Goal: Transaction & Acquisition: Purchase product/service

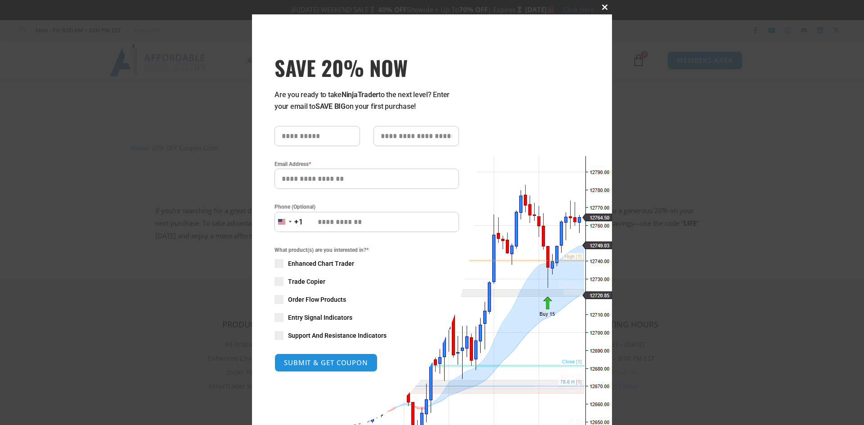
click at [599, 10] on button "Close this module" at bounding box center [605, 7] width 14 height 14
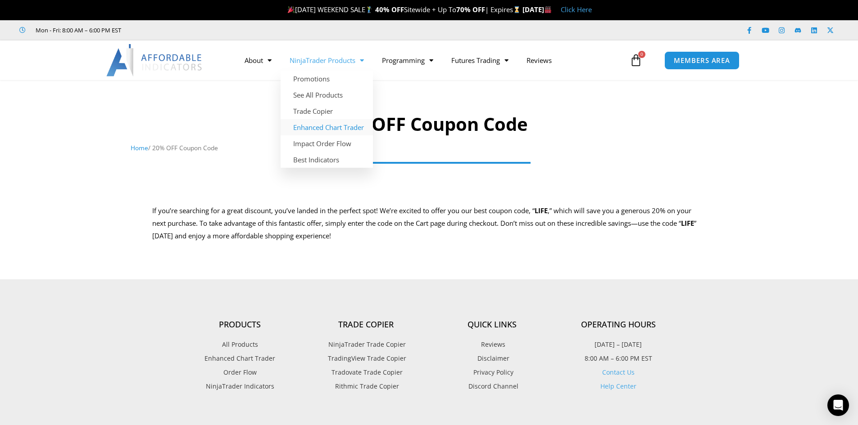
click at [325, 129] on link "Enhanced Chart Trader" at bounding box center [326, 127] width 92 height 16
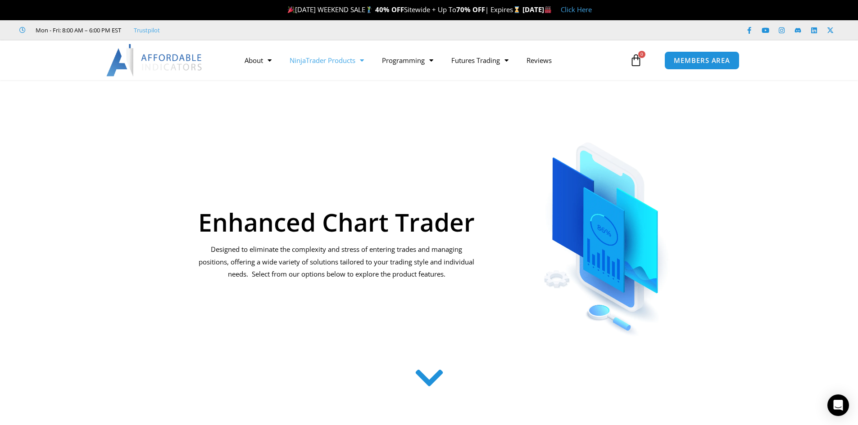
click at [342, 63] on link "NinjaTrader Products" at bounding box center [326, 60] width 92 height 21
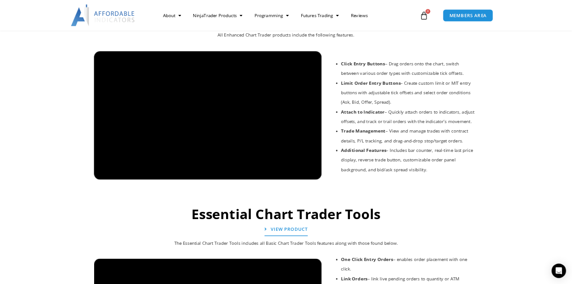
scroll to position [720, 0]
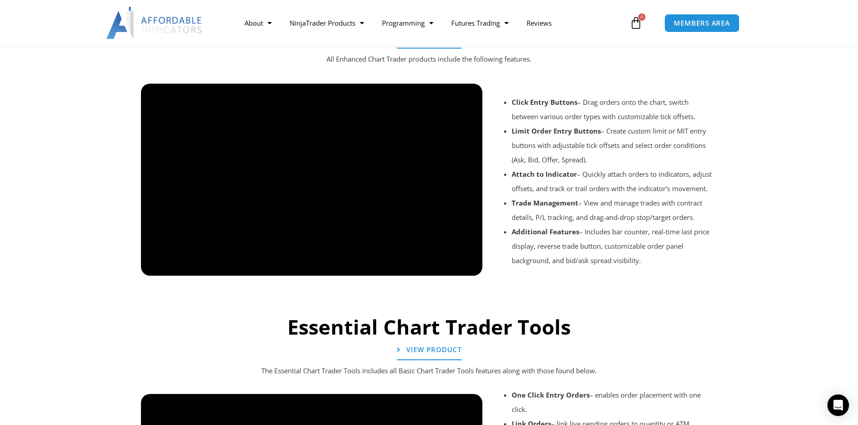
click at [469, 269] on div at bounding box center [428, 288] width 585 height 43
click at [465, 268] on div at bounding box center [428, 288] width 585 height 43
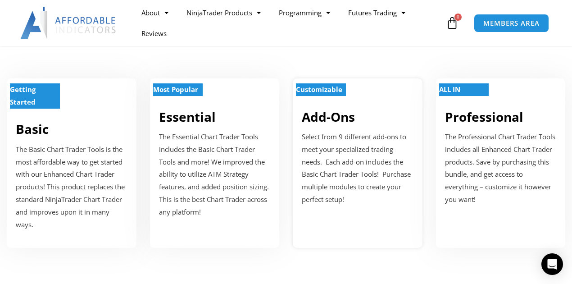
scroll to position [330, 0]
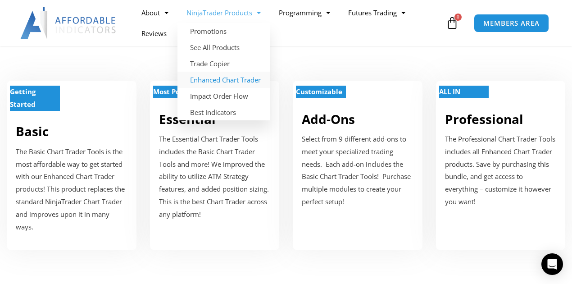
click at [228, 80] on link "Enhanced Chart Trader" at bounding box center [223, 80] width 92 height 16
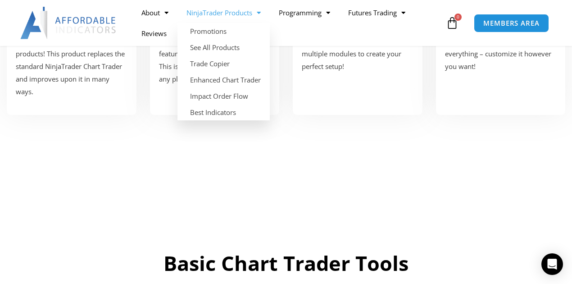
scroll to position [411, 0]
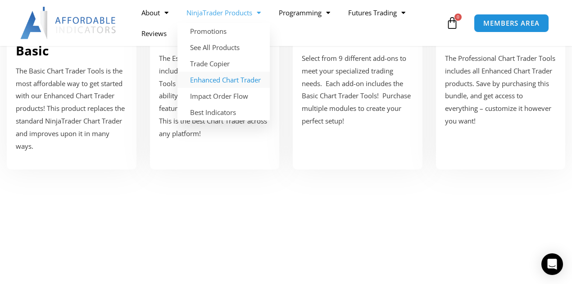
click at [216, 77] on link "Enhanced Chart Trader" at bounding box center [223, 80] width 92 height 16
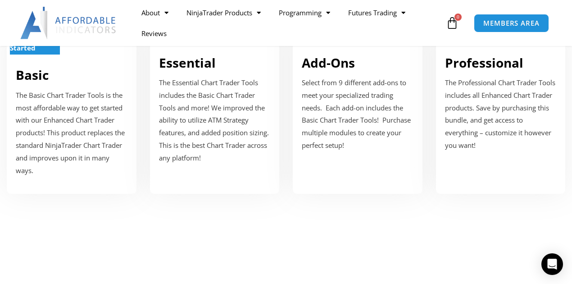
scroll to position [390, 0]
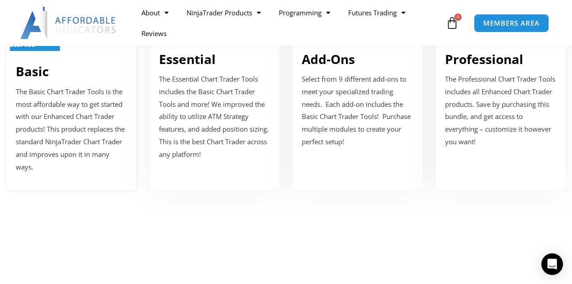
click at [43, 98] on p "The Basic Chart Trader Tools is the most affordable way to get started with our…" at bounding box center [72, 130] width 112 height 88
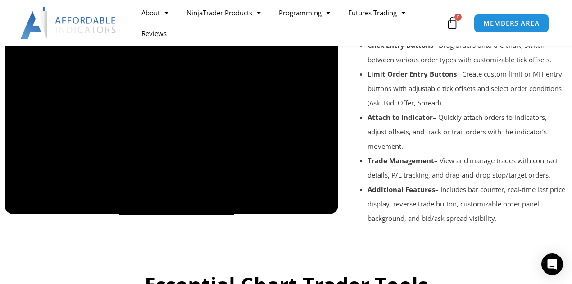
scroll to position [697, 0]
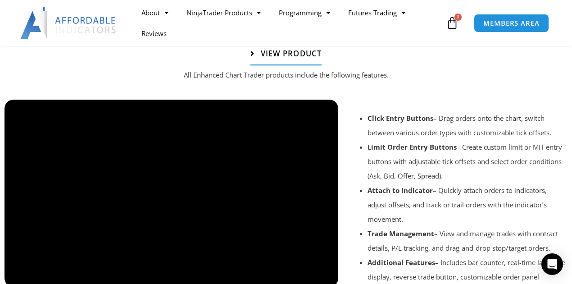
click at [273, 56] on span "View Product" at bounding box center [291, 54] width 61 height 8
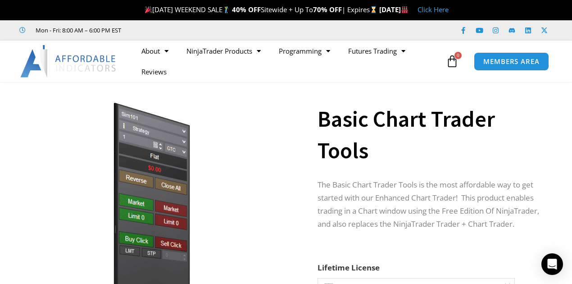
click at [448, 12] on link "Click Here" at bounding box center [432, 9] width 31 height 9
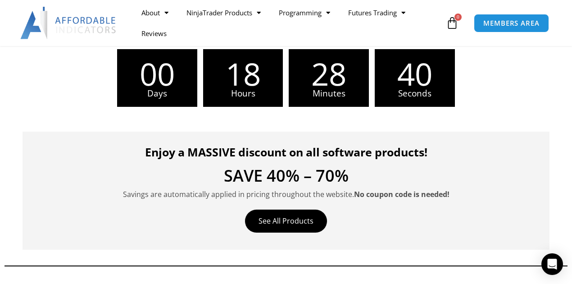
scroll to position [300, 0]
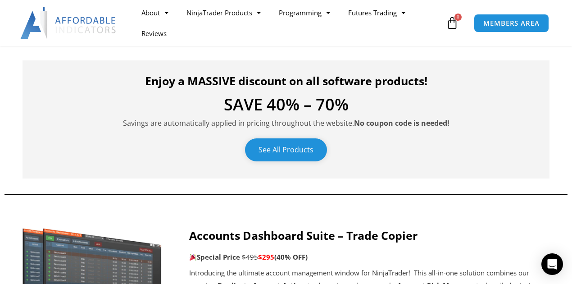
click at [280, 149] on link "See All Products" at bounding box center [286, 149] width 82 height 23
click at [304, 148] on link "See All Products" at bounding box center [286, 149] width 82 height 23
click at [297, 154] on link "See All Products" at bounding box center [286, 149] width 82 height 23
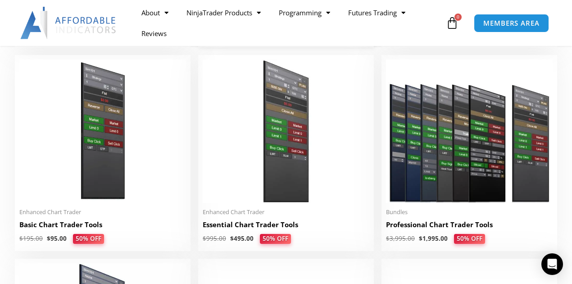
scroll to position [390, 0]
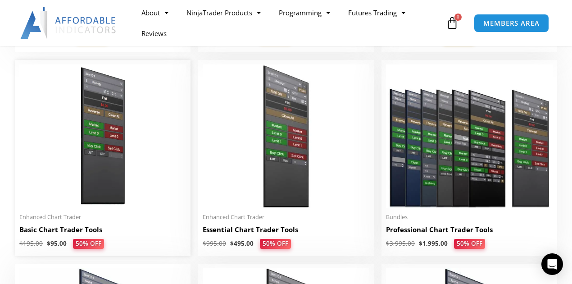
click at [56, 231] on h2 "Basic Chart Trader Tools" at bounding box center [102, 229] width 167 height 9
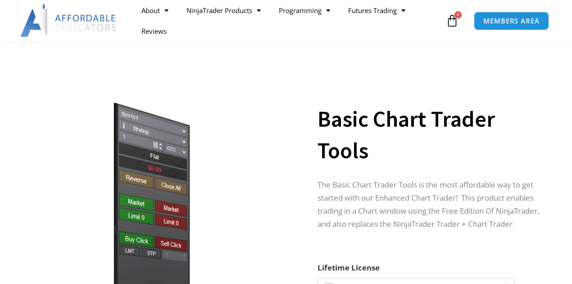
scroll to position [150, 0]
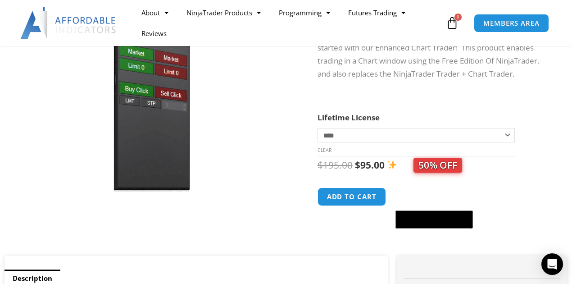
click at [510, 136] on select "**********" at bounding box center [415, 135] width 197 height 14
click at [510, 135] on select "**********" at bounding box center [415, 135] width 197 height 14
click at [345, 198] on button "Add to cart" at bounding box center [352, 196] width 72 height 19
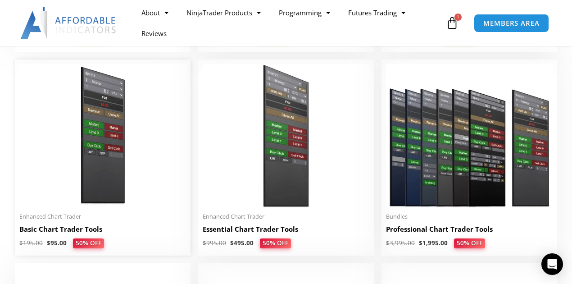
scroll to position [390, 0]
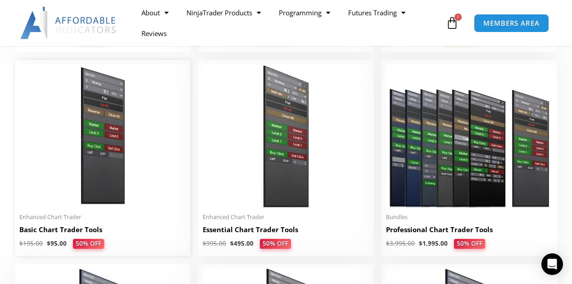
click at [103, 112] on img at bounding box center [102, 135] width 167 height 143
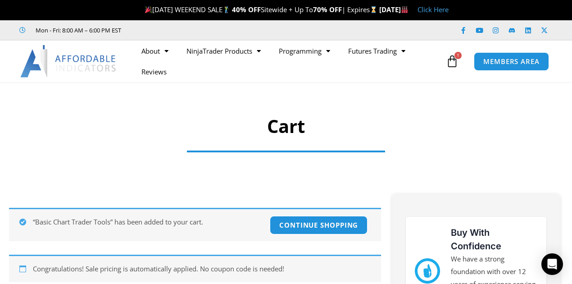
click at [453, 60] on icon at bounding box center [452, 61] width 13 height 13
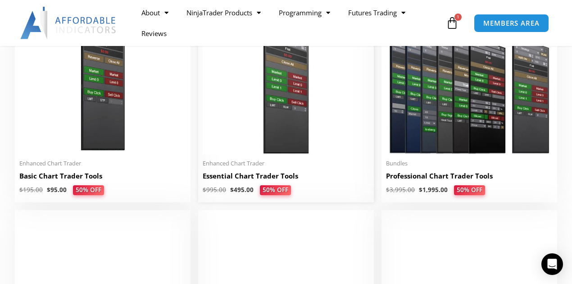
scroll to position [360, 0]
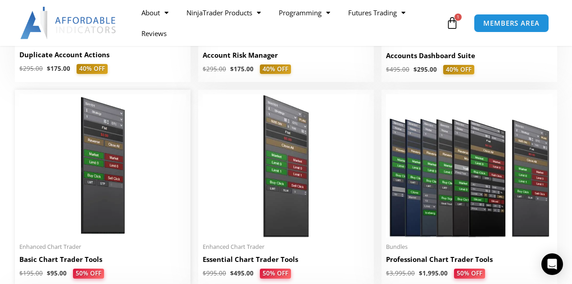
click at [104, 188] on img at bounding box center [102, 165] width 167 height 143
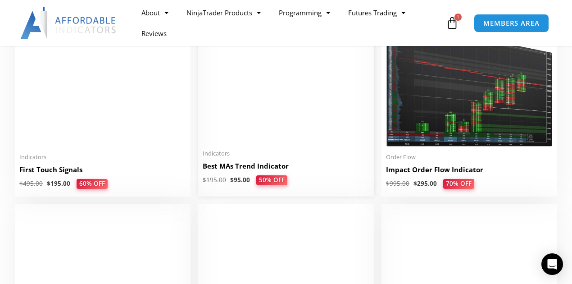
scroll to position [1470, 0]
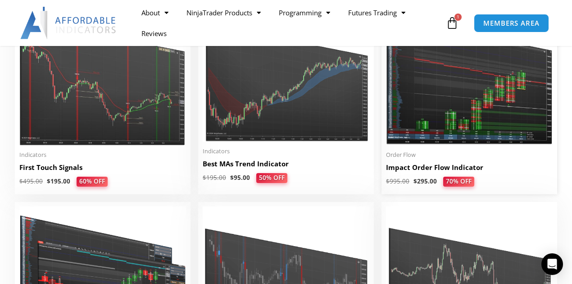
click at [447, 126] on img at bounding box center [469, 73] width 167 height 143
click at [452, 140] on img at bounding box center [469, 73] width 167 height 143
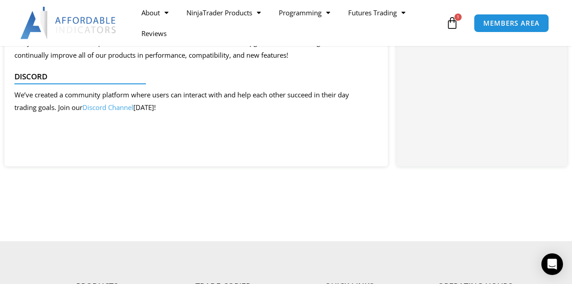
scroll to position [1080, 0]
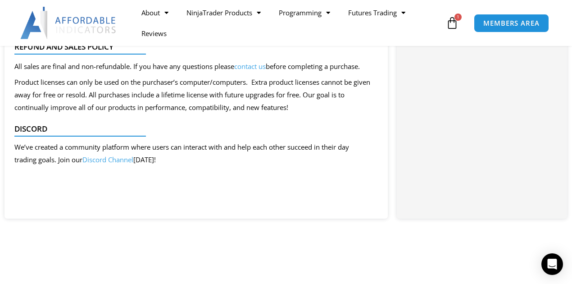
click at [117, 162] on link "Discord Channel" at bounding box center [107, 159] width 51 height 9
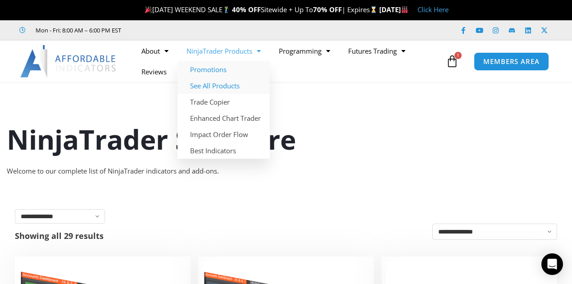
click at [213, 69] on link "Promotions" at bounding box center [223, 69] width 92 height 16
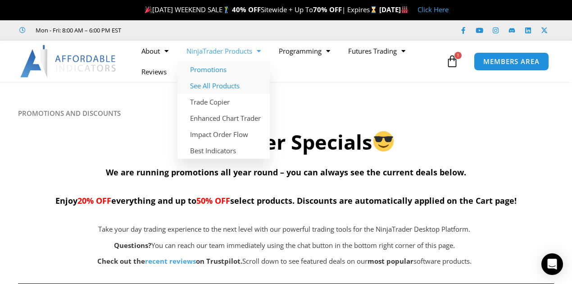
click at [222, 82] on link "See All Products" at bounding box center [223, 85] width 92 height 16
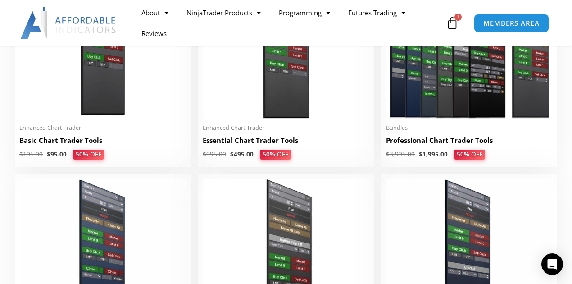
scroll to position [480, 0]
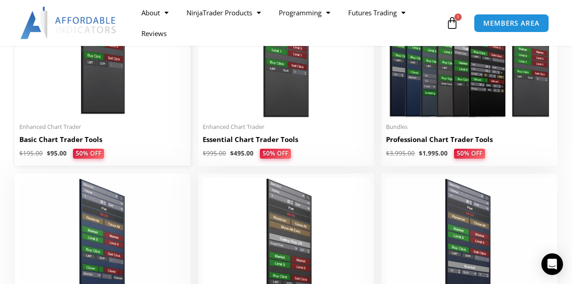
click at [106, 94] on img at bounding box center [102, 45] width 167 height 143
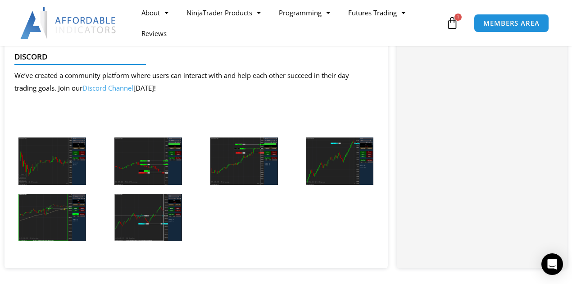
scroll to position [2221, 0]
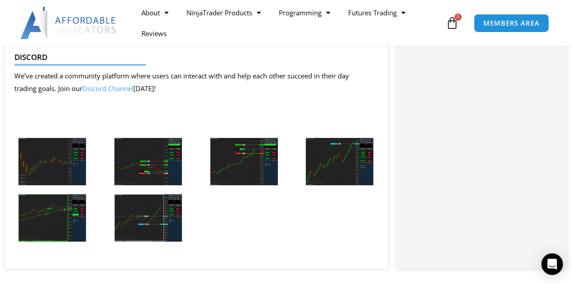
click at [148, 180] on img at bounding box center [148, 161] width 68 height 47
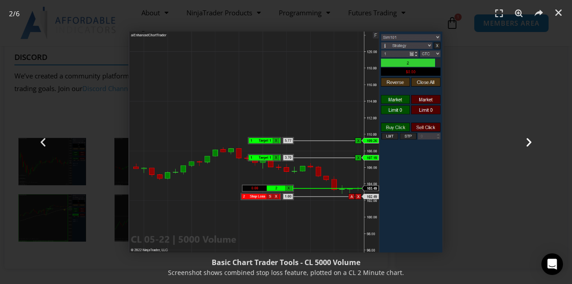
click at [529, 142] on icon "Next slide" at bounding box center [528, 141] width 11 height 11
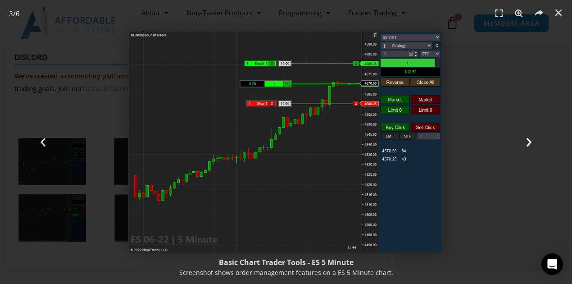
click at [527, 142] on icon "Next slide" at bounding box center [528, 141] width 11 height 11
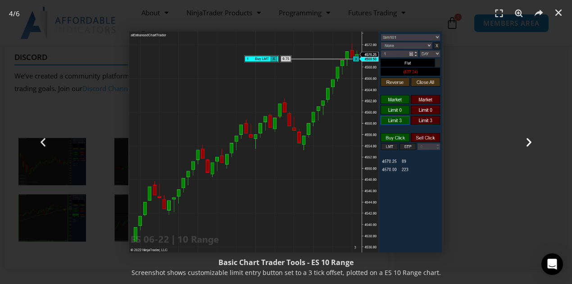
click at [528, 142] on icon "Next slide" at bounding box center [528, 141] width 11 height 11
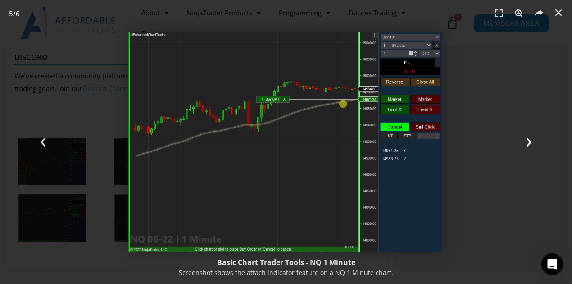
click at [529, 142] on icon "Next slide" at bounding box center [528, 141] width 11 height 11
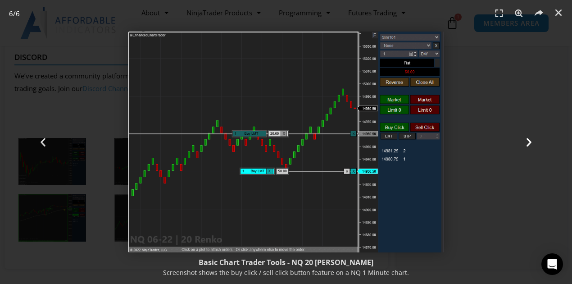
click at [529, 143] on icon "Next slide" at bounding box center [528, 141] width 11 height 11
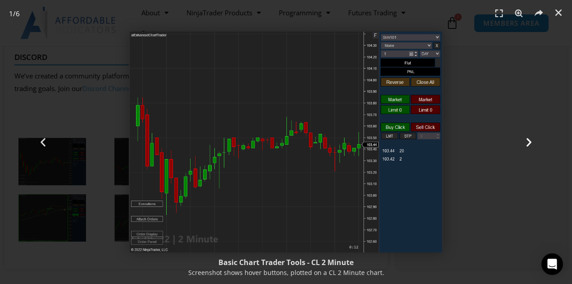
click at [529, 143] on icon "Next slide" at bounding box center [528, 141] width 11 height 11
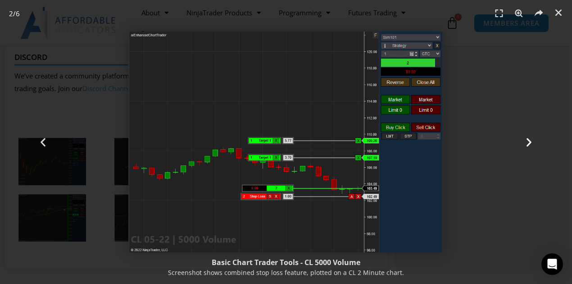
click at [529, 143] on icon "Next slide" at bounding box center [528, 141] width 11 height 11
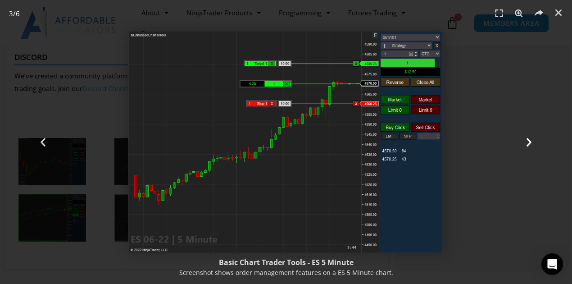
click at [510, 207] on div "Next" at bounding box center [529, 142] width 86 height 284
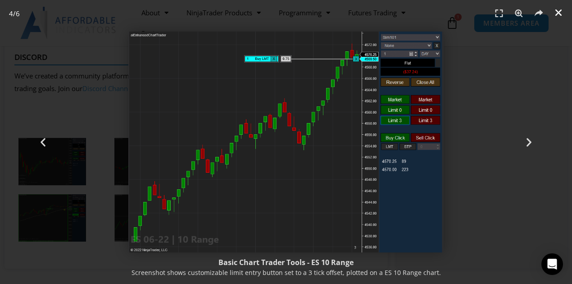
click at [558, 11] on icon "Close (Esc)" at bounding box center [558, 12] width 9 height 9
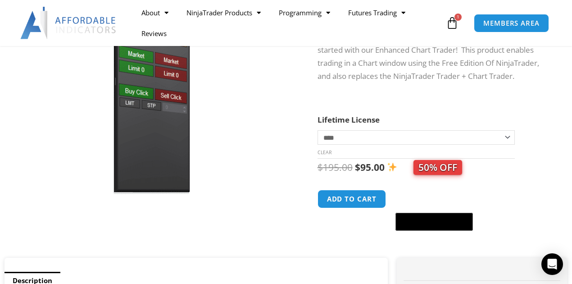
scroll to position [210, 0]
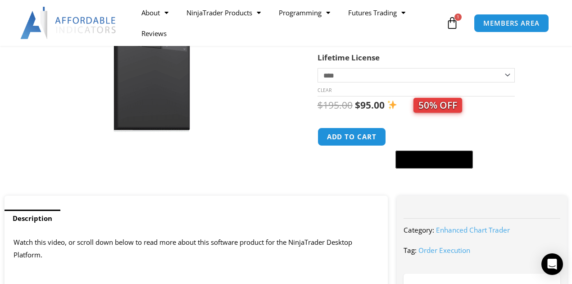
click at [448, 24] on icon at bounding box center [452, 23] width 13 height 13
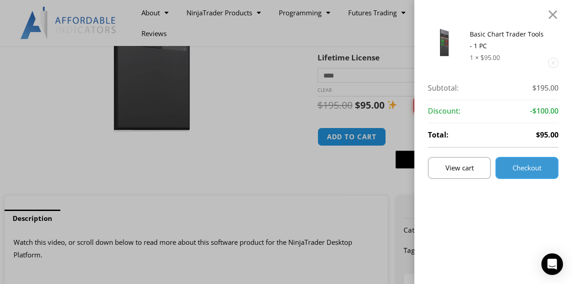
click at [535, 170] on span "Checkout" at bounding box center [526, 167] width 29 height 7
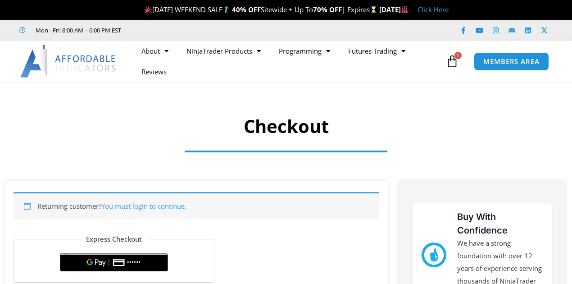
select select "**"
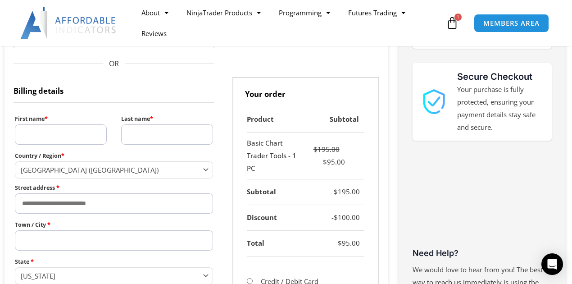
scroll to position [270, 0]
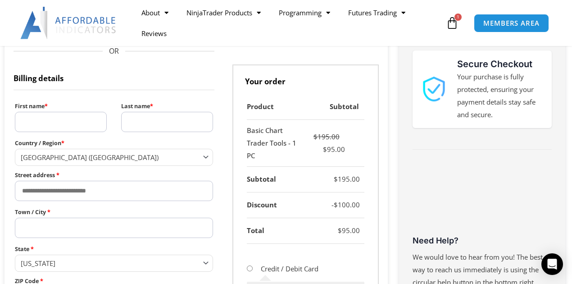
click at [58, 118] on input "First name *" at bounding box center [61, 122] width 92 height 20
type input "******"
type input "*****"
select select "**"
type input "**********"
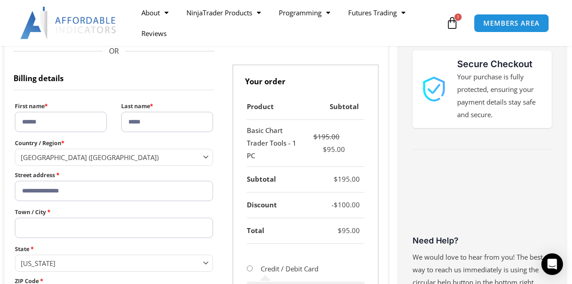
type input "********"
type input "*******"
select select "**"
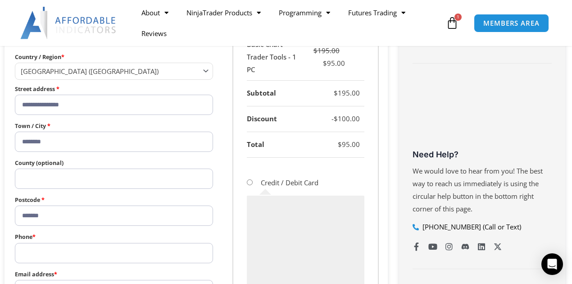
scroll to position [360, 0]
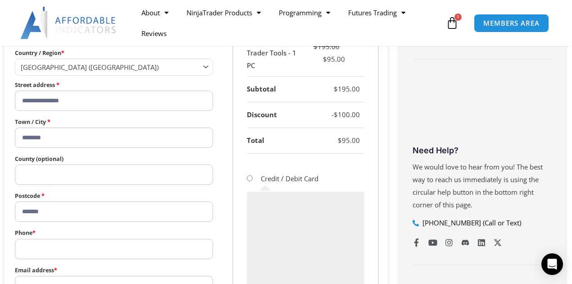
click at [84, 168] on input "County (optional)" at bounding box center [114, 174] width 198 height 20
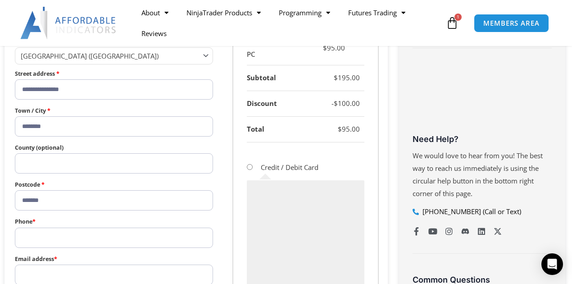
scroll to position [390, 0]
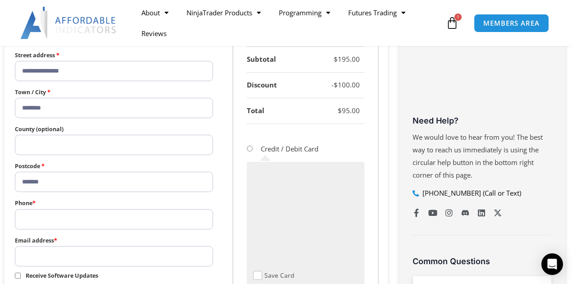
click at [94, 218] on input "Phone *" at bounding box center [114, 219] width 198 height 20
type input "**********"
click at [107, 254] on input "Email address *" at bounding box center [114, 256] width 198 height 20
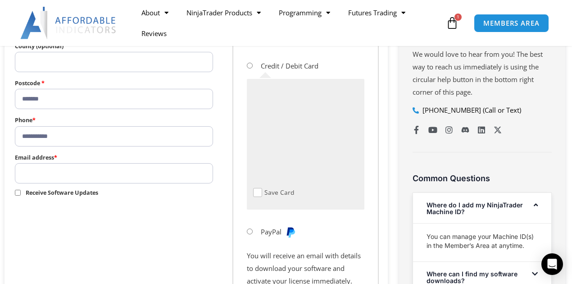
scroll to position [480, 0]
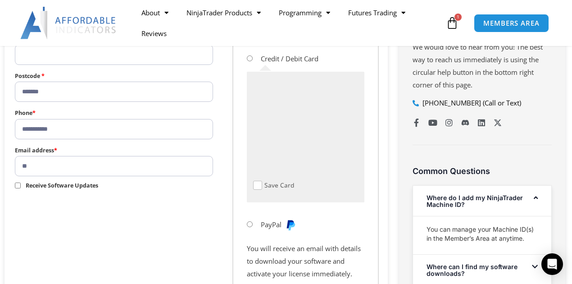
type input "*"
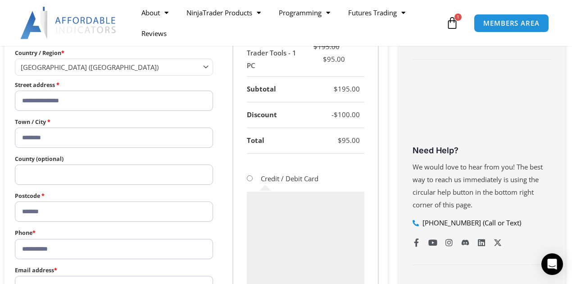
scroll to position [366, 0]
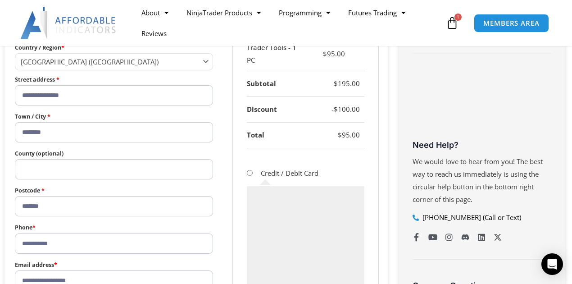
type input "**********"
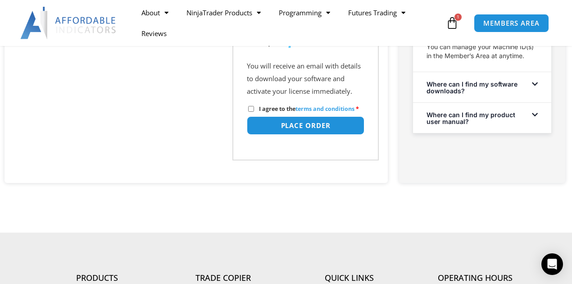
scroll to position [665, 0]
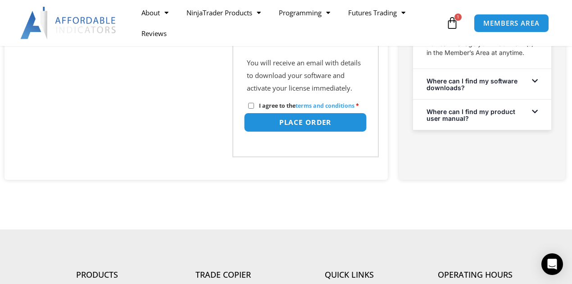
click at [313, 132] on button "Place order" at bounding box center [305, 122] width 123 height 19
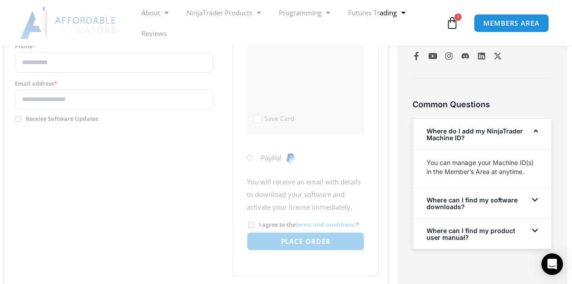
scroll to position [546, 0]
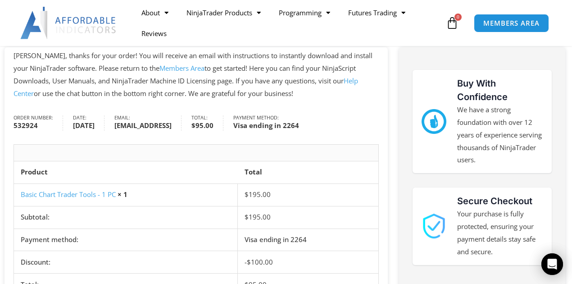
scroll to position [120, 0]
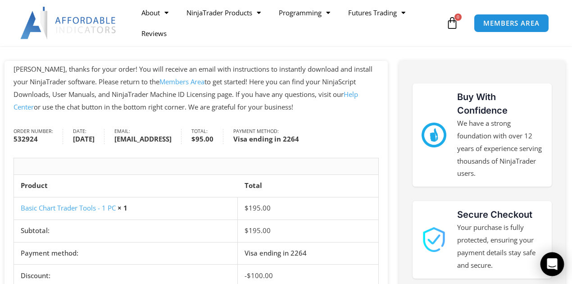
click at [552, 266] on icon "Open Intercom Messenger" at bounding box center [552, 264] width 10 height 12
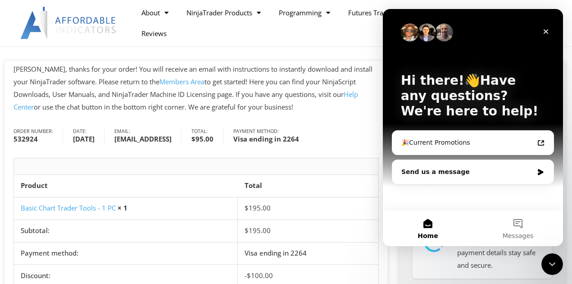
scroll to position [0, 0]
click at [515, 233] on span "Messages" at bounding box center [517, 235] width 31 height 6
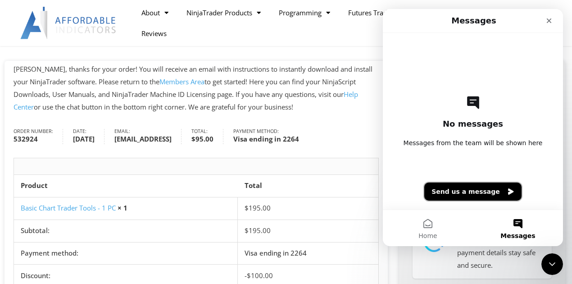
click at [507, 196] on button "Send us a message" at bounding box center [472, 191] width 97 height 18
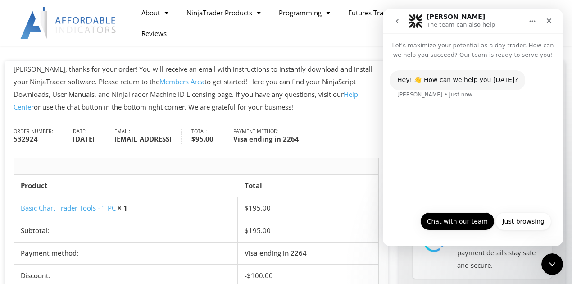
click at [462, 220] on button "Chat with our team" at bounding box center [457, 221] width 74 height 18
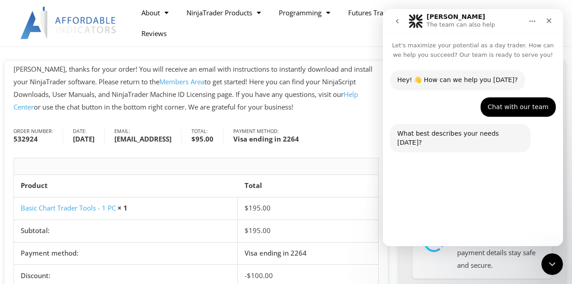
click at [451, 197] on button "Technical Support" at bounding box center [447, 200] width 69 height 18
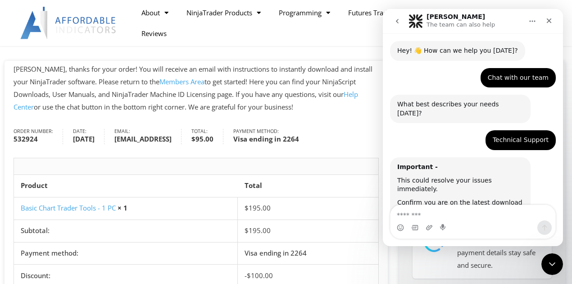
scroll to position [59, 0]
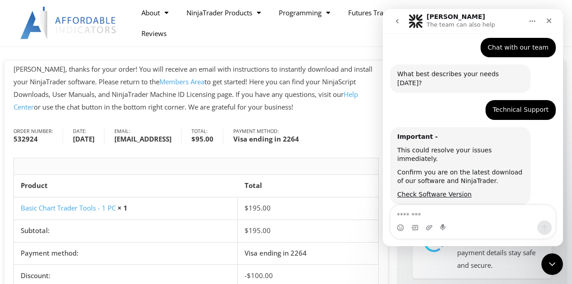
click at [460, 216] on textarea "Message…" at bounding box center [472, 212] width 165 height 15
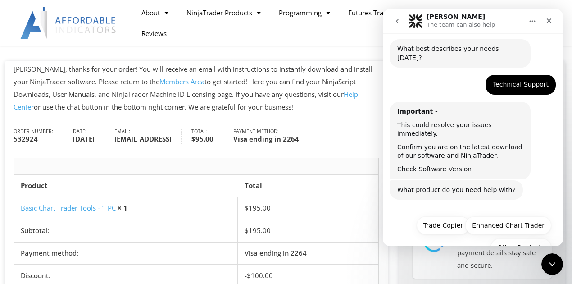
scroll to position [92, 0]
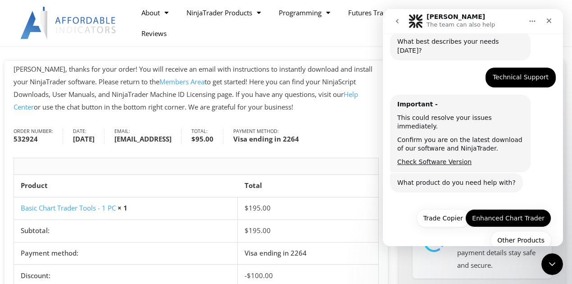
click at [510, 209] on button "Enhanced Chart Trader" at bounding box center [508, 218] width 86 height 18
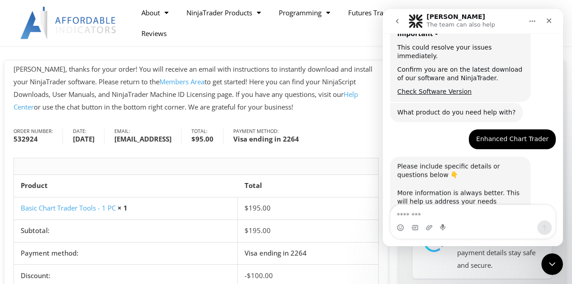
scroll to position [169, 0]
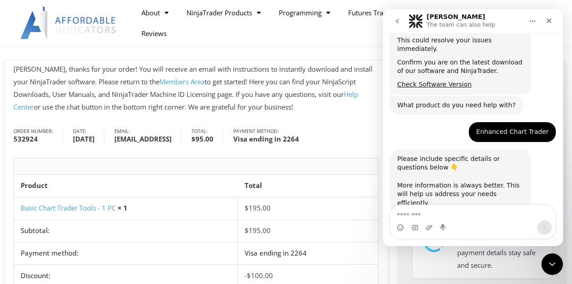
click at [452, 216] on textarea "Message…" at bounding box center [472, 212] width 165 height 15
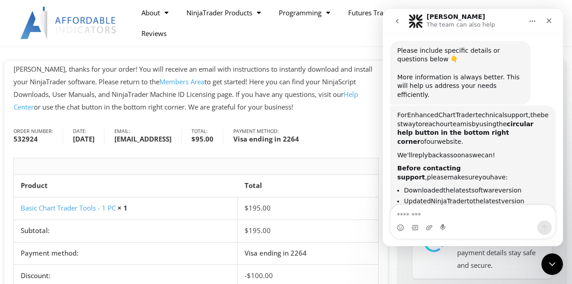
scroll to position [287, 0]
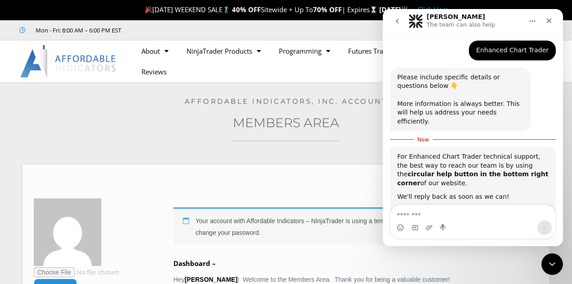
scroll to position [326, 0]
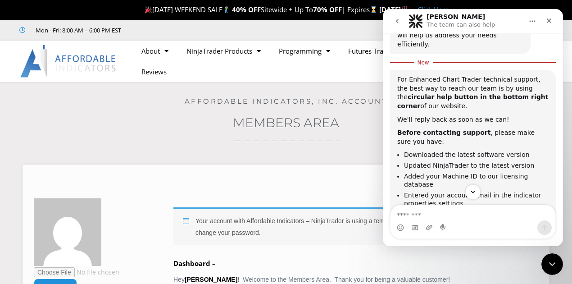
click at [559, 23] on nav "[PERSON_NAME] The team can also help" at bounding box center [473, 21] width 180 height 24
click at [551, 22] on icon "Close" at bounding box center [548, 20] width 7 height 7
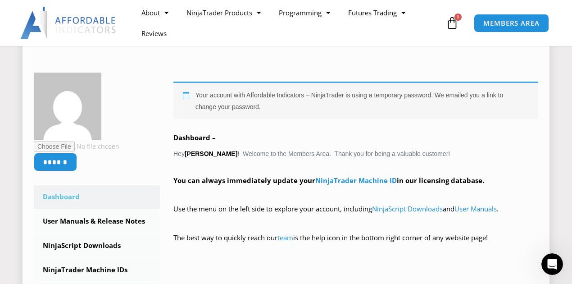
scroll to position [120, 0]
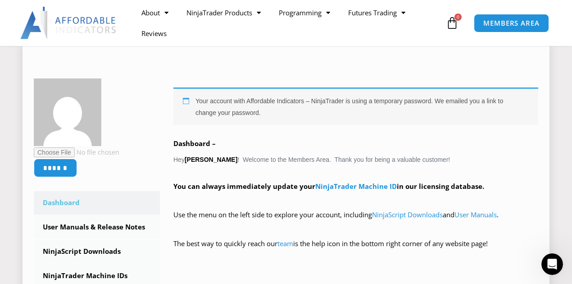
click at [64, 203] on link "Dashboard" at bounding box center [97, 202] width 126 height 23
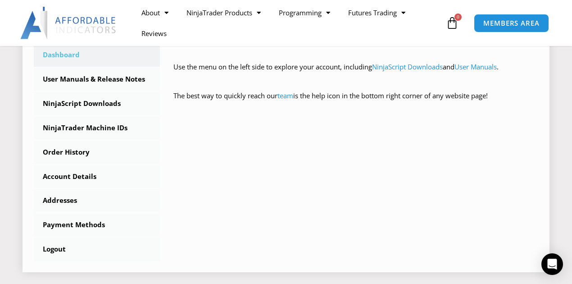
scroll to position [270, 0]
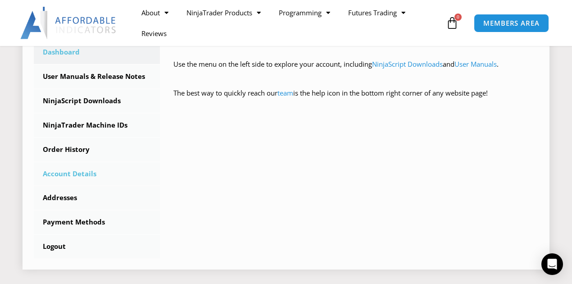
click at [86, 176] on link "Account Details" at bounding box center [97, 173] width 126 height 23
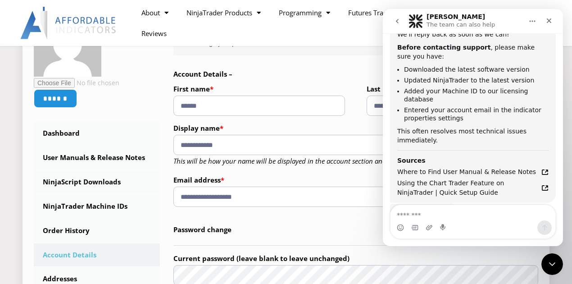
scroll to position [400, 0]
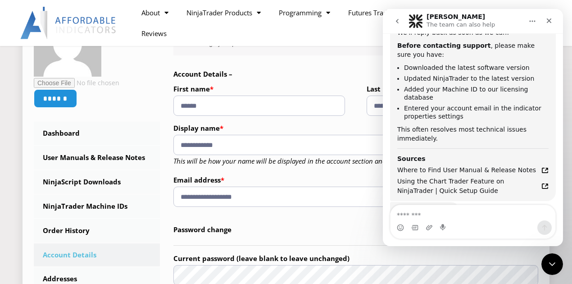
click at [291, 203] on input "**********" at bounding box center [355, 196] width 365 height 20
type input "**********"
click at [549, 23] on icon "Close" at bounding box center [548, 20] width 7 height 7
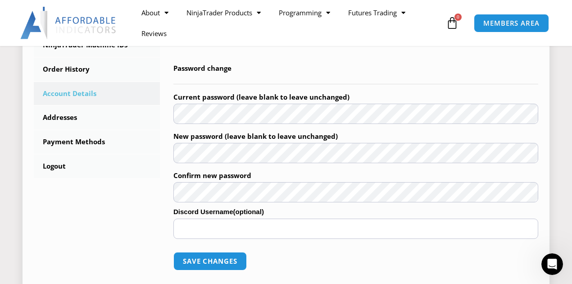
scroll to position [360, 0]
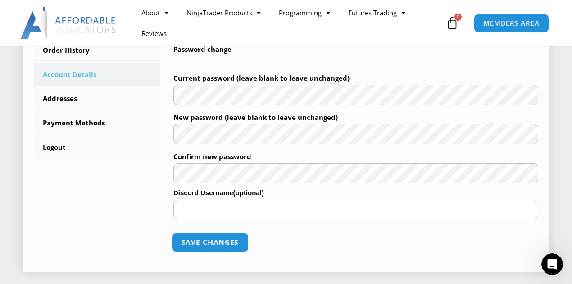
click at [224, 235] on button "Save changes" at bounding box center [210, 241] width 77 height 19
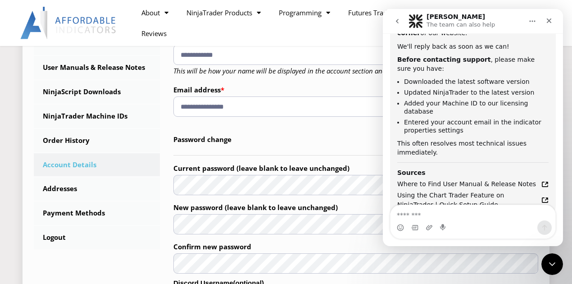
scroll to position [400, 0]
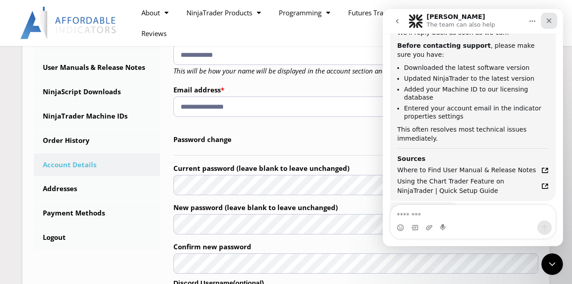
click at [547, 25] on div "Close" at bounding box center [549, 21] width 16 height 16
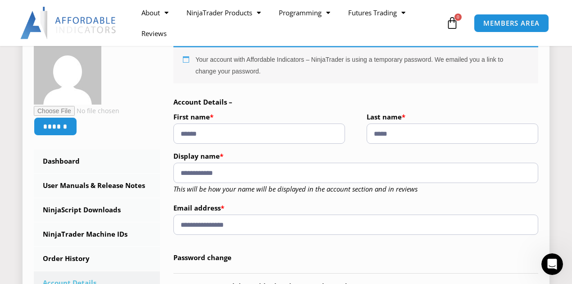
scroll to position [120, 0]
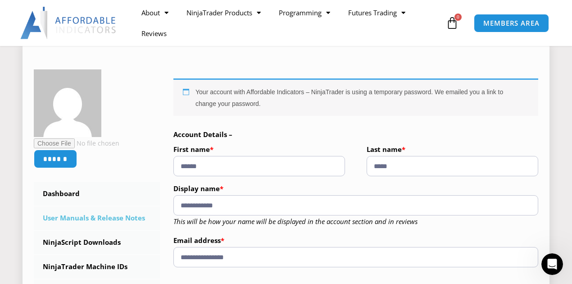
click at [90, 218] on link "User Manuals & Release Notes" at bounding box center [97, 217] width 126 height 23
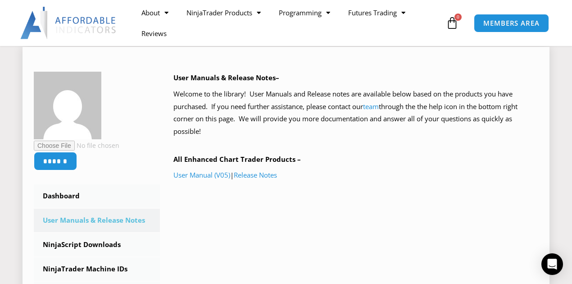
scroll to position [120, 0]
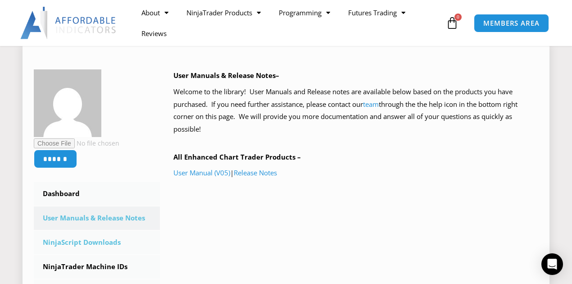
click at [90, 242] on link "NinjaScript Downloads" at bounding box center [97, 242] width 126 height 23
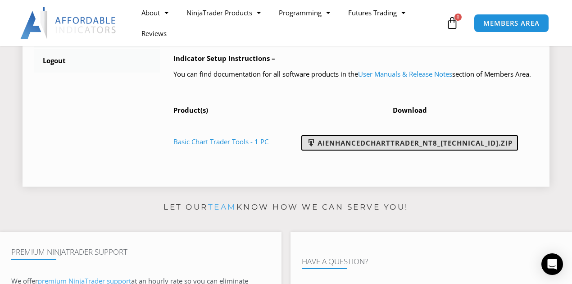
scroll to position [450, 0]
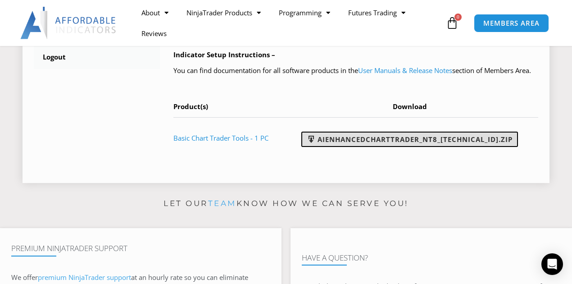
click at [396, 147] on link "AIEnhancedChartTrader_NT8_[TECHNICAL_ID].zip" at bounding box center [409, 138] width 217 height 15
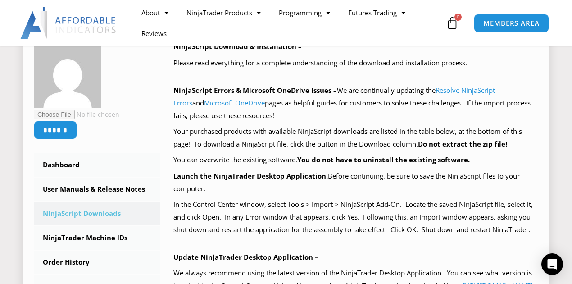
scroll to position [150, 0]
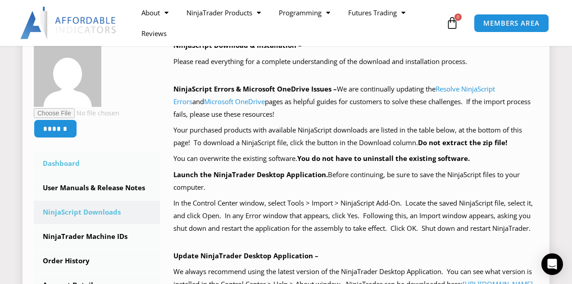
drag, startPoint x: 71, startPoint y: 166, endPoint x: 112, endPoint y: 166, distance: 41.0
click at [71, 166] on link "Dashboard" at bounding box center [97, 163] width 126 height 23
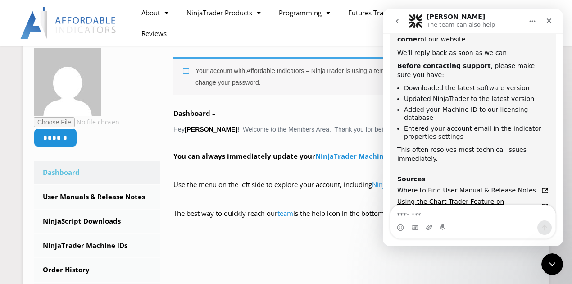
scroll to position [400, 0]
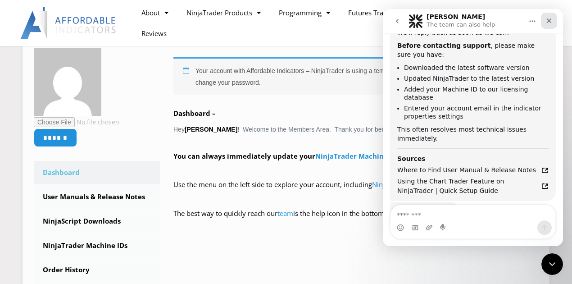
click at [547, 22] on icon "Close" at bounding box center [549, 20] width 5 height 5
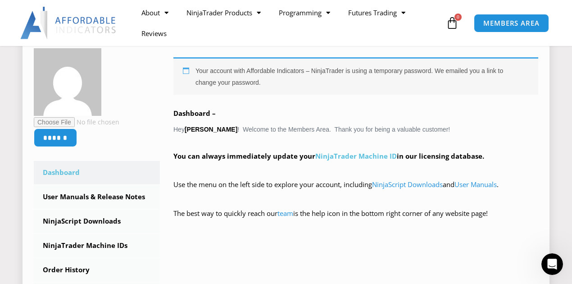
click at [361, 156] on link "NinjaTrader Machine ID" at bounding box center [355, 155] width 81 height 9
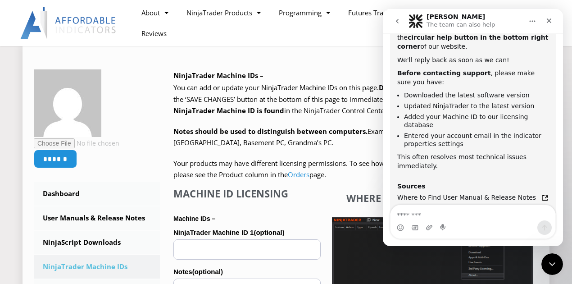
scroll to position [400, 0]
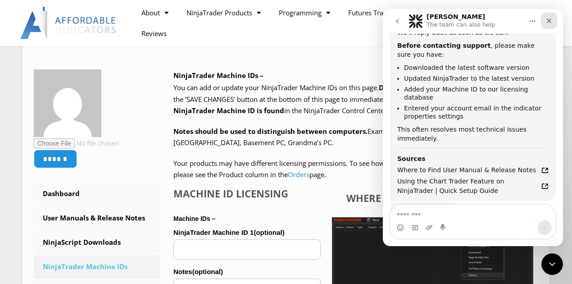
click at [549, 21] on icon "Close" at bounding box center [549, 20] width 5 height 5
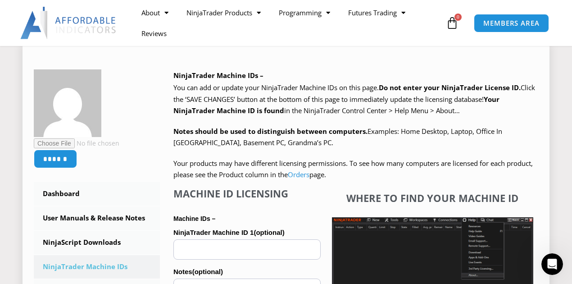
click at [225, 254] on input "NinjaTrader Machine ID 1 (optional)" at bounding box center [246, 249] width 147 height 20
paste input "**********"
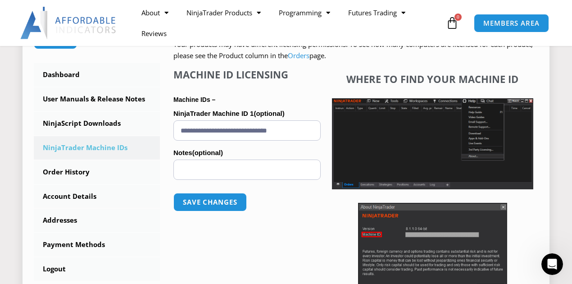
scroll to position [240, 0]
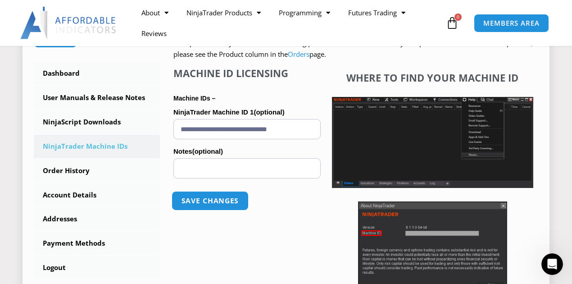
type input "**********"
click at [222, 199] on button "Save changes" at bounding box center [210, 200] width 77 height 19
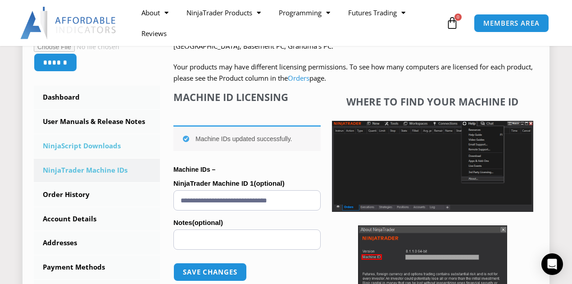
scroll to position [210, 0]
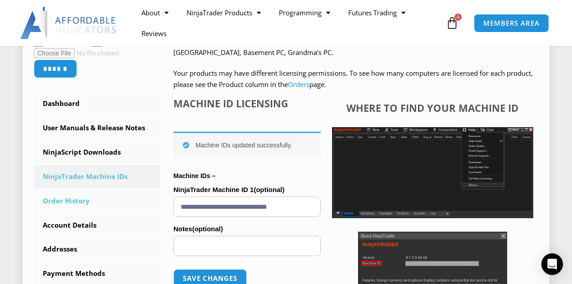
click at [73, 199] on link "Order History" at bounding box center [97, 200] width 126 height 23
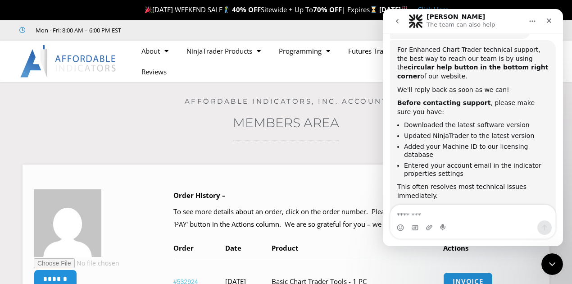
scroll to position [310, 0]
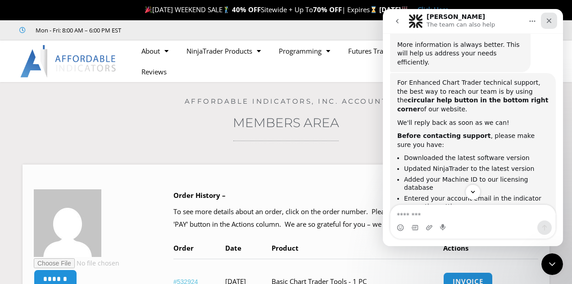
click at [550, 22] on icon "Close" at bounding box center [549, 20] width 5 height 5
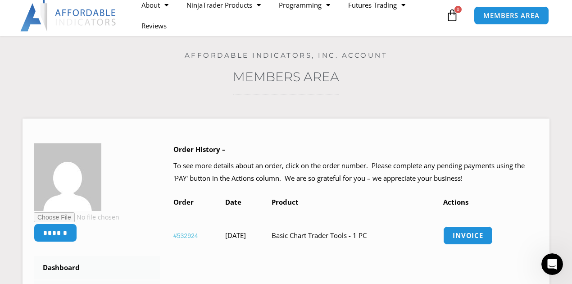
scroll to position [0, 0]
